Goal: Task Accomplishment & Management: Use online tool/utility

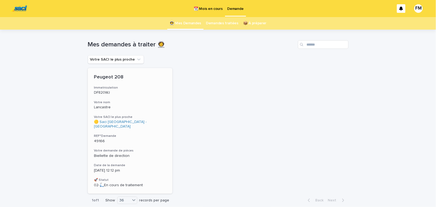
click at [114, 152] on div "Biellette de direction" at bounding box center [130, 155] width 72 height 6
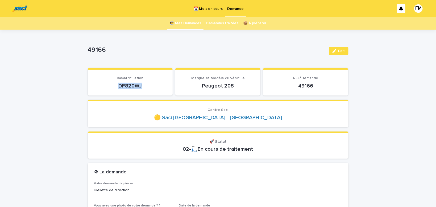
drag, startPoint x: 148, startPoint y: 84, endPoint x: 120, endPoint y: 85, distance: 27.4
click at [120, 85] on p "DF820WJ" at bounding box center [130, 86] width 72 height 6
copy p "DF820WJ"
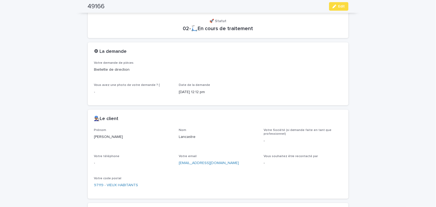
scroll to position [158, 0]
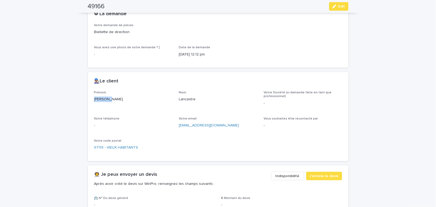
drag, startPoint x: 110, startPoint y: 98, endPoint x: 92, endPoint y: 99, distance: 17.6
click at [94, 99] on div "[PERSON_NAME]" at bounding box center [133, 98] width 79 height 7
copy p "[PERSON_NAME]"
drag, startPoint x: 229, startPoint y: 125, endPoint x: 178, endPoint y: 125, distance: 51.4
click at [179, 125] on div "[EMAIL_ADDRESS][DOMAIN_NAME]" at bounding box center [218, 124] width 79 height 7
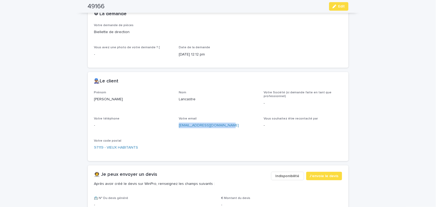
copy link "[EMAIL_ADDRESS][DOMAIN_NAME]"
click at [331, 174] on span "J'envoie le devis" at bounding box center [324, 175] width 29 height 5
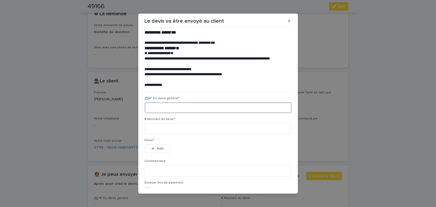
paste input "********"
type input "********"
click at [156, 130] on input at bounding box center [218, 128] width 147 height 11
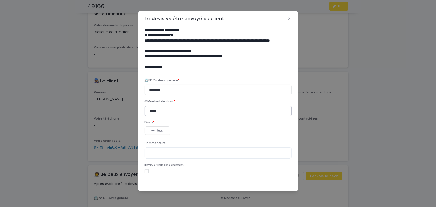
scroll to position [24, 0]
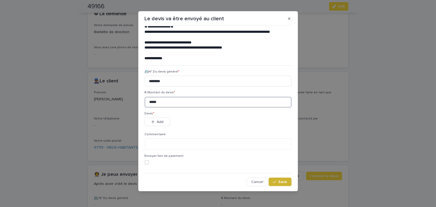
type input "*****"
click at [276, 181] on icon "button" at bounding box center [274, 181] width 3 height 2
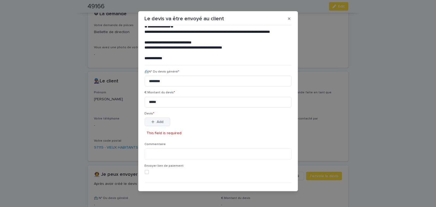
click at [160, 123] on span "Add" at bounding box center [160, 122] width 7 height 4
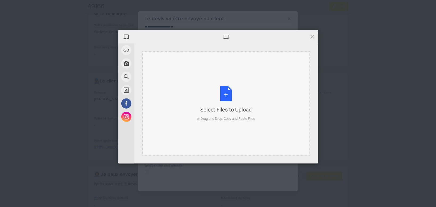
click at [227, 93] on div "Select Files to Upload or Drag and Drop, Copy and Paste Files" at bounding box center [226, 103] width 58 height 35
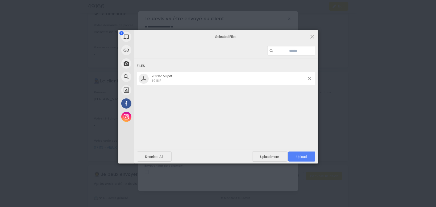
click at [300, 156] on span "Upload 1" at bounding box center [302, 156] width 10 height 4
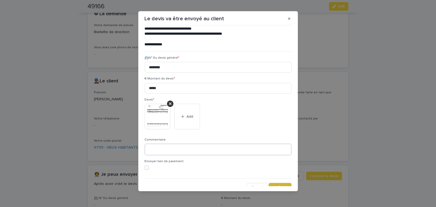
scroll to position [43, 0]
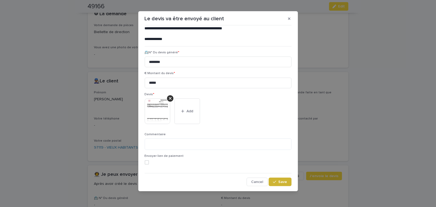
click at [283, 180] on span "Save" at bounding box center [283, 182] width 9 height 4
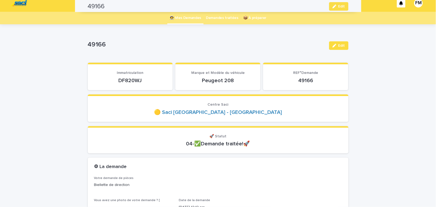
scroll to position [0, 0]
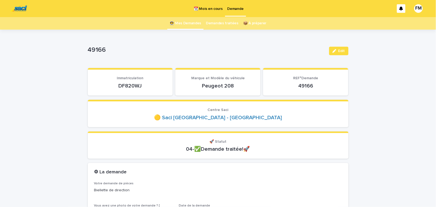
click at [235, 9] on p "Demande" at bounding box center [236, 5] width 16 height 11
